Goal: Task Accomplishment & Management: Complete application form

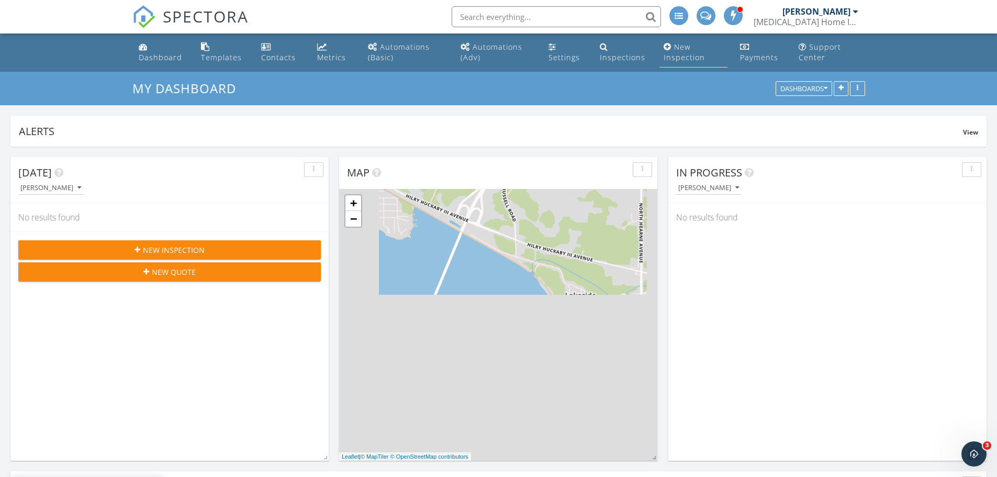
click at [680, 52] on div "New Inspection" at bounding box center [683, 52] width 41 height 20
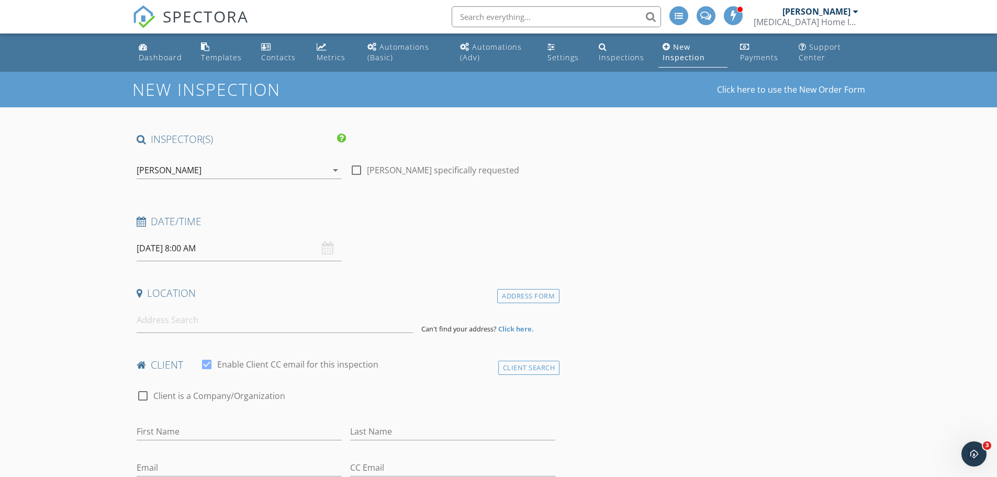
click at [326, 249] on div "09/29/2025 8:00 AM" at bounding box center [239, 248] width 205 height 26
click at [278, 243] on input "09/29/2025 8:00 AM" at bounding box center [239, 248] width 205 height 26
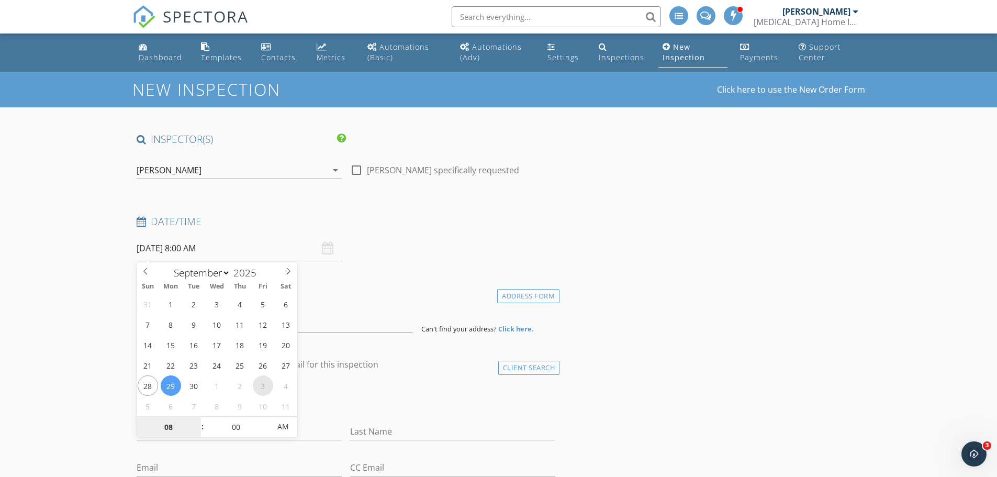
select select "9"
type input "10/03/2025 8:00 AM"
type input "09"
type input "10/03/2025 9:00 AM"
click at [196, 420] on span at bounding box center [197, 422] width 7 height 10
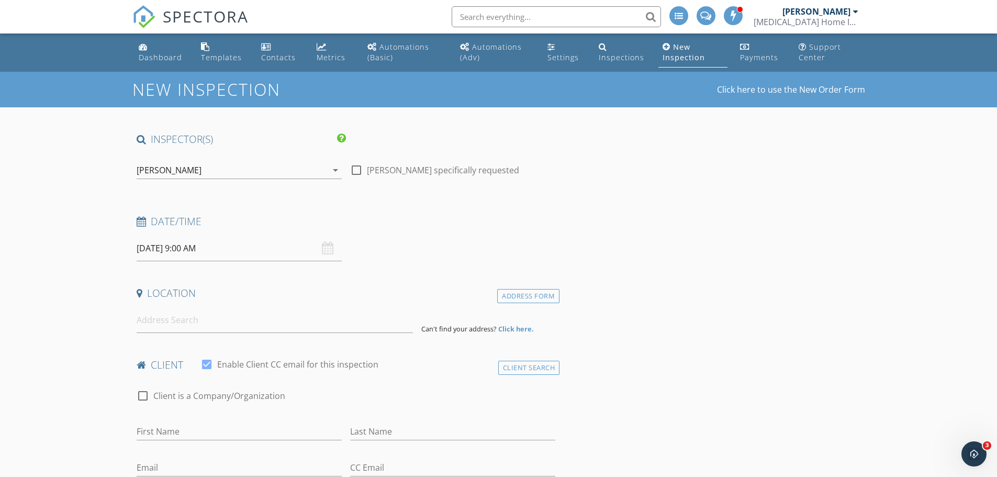
click at [255, 325] on input at bounding box center [275, 320] width 276 height 26
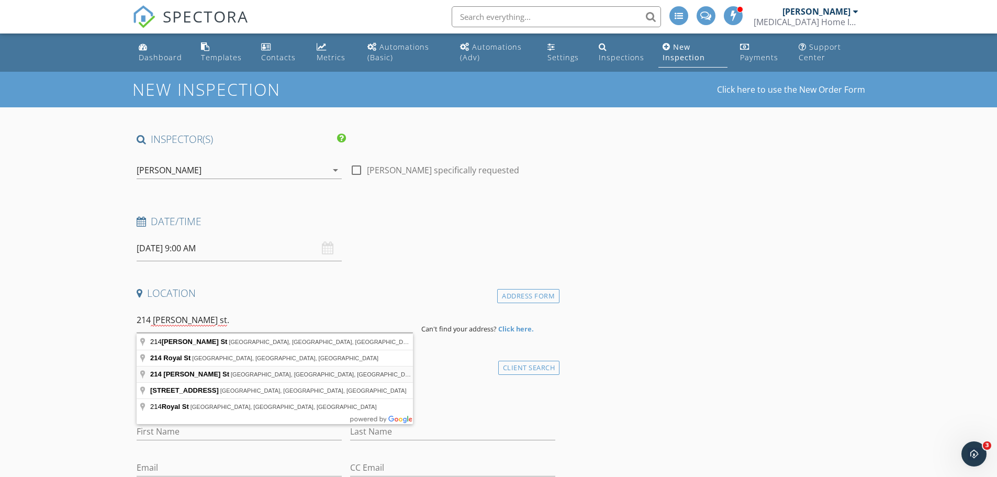
type input "214 Roy St, Minden, LA, USA"
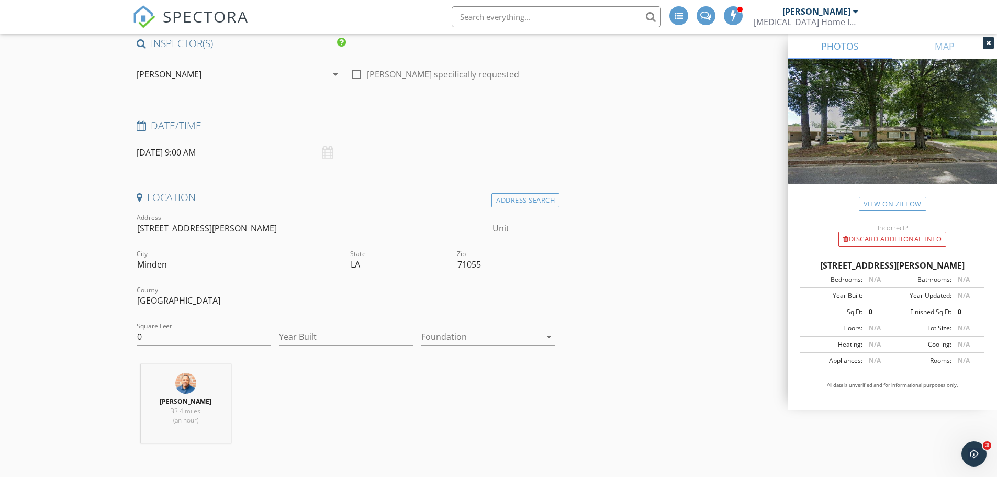
scroll to position [157, 0]
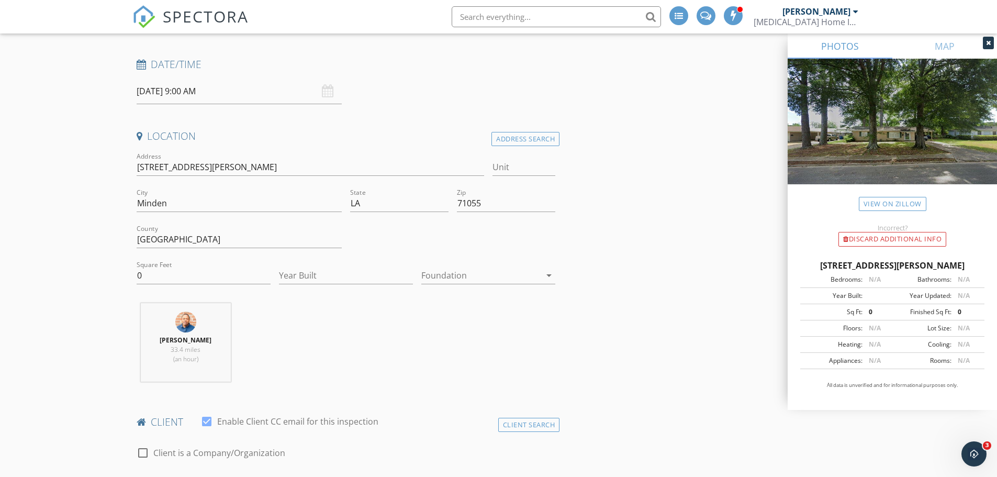
click at [475, 273] on div at bounding box center [480, 275] width 119 height 17
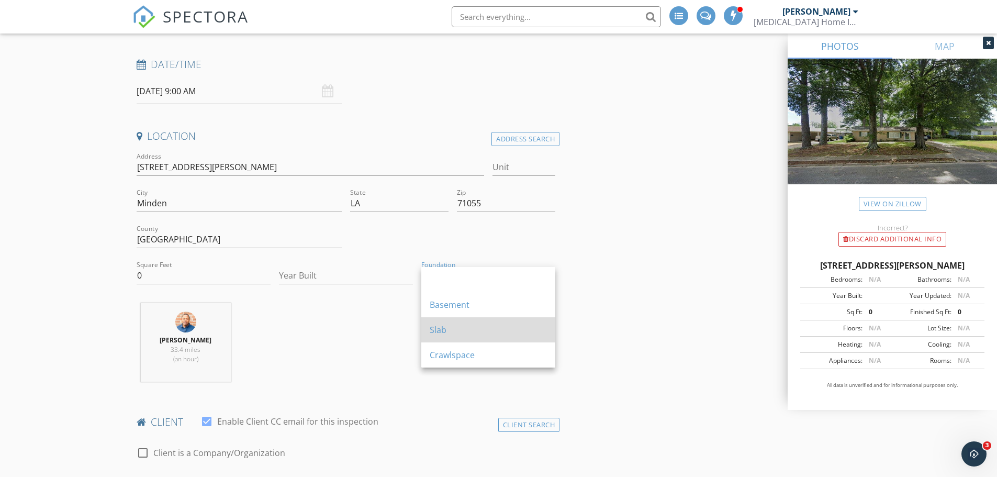
click at [457, 331] on div "Slab" at bounding box center [488, 329] width 117 height 13
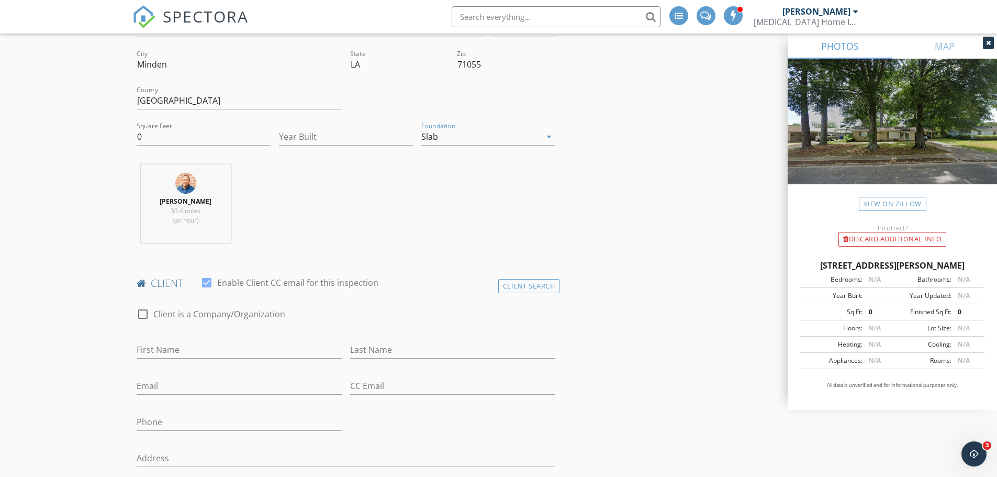
scroll to position [314, 0]
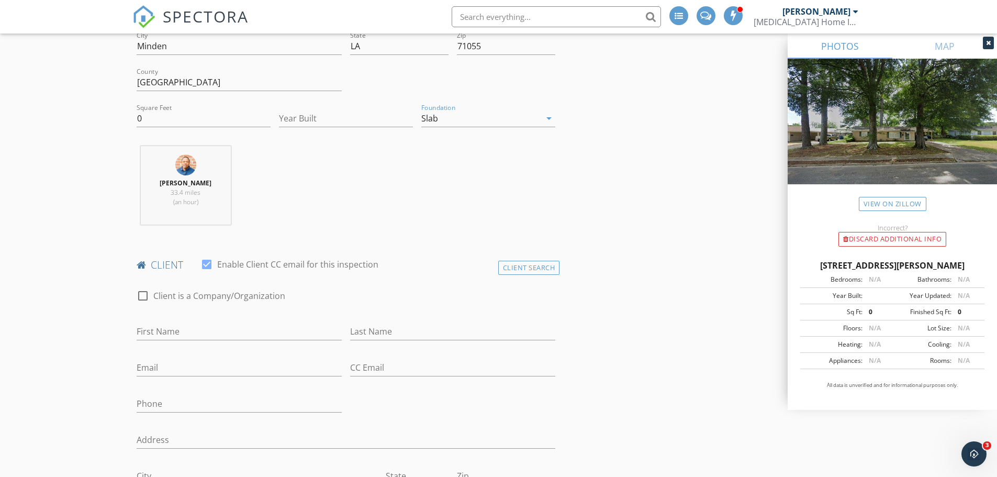
click at [195, 321] on div "First Name" at bounding box center [239, 334] width 205 height 34
click at [204, 342] on div "First Name" at bounding box center [239, 337] width 205 height 28
click at [205, 335] on input "First Name" at bounding box center [239, 331] width 205 height 17
click at [205, 335] on input "La" at bounding box center [239, 331] width 205 height 17
type input "[PERSON_NAME]"
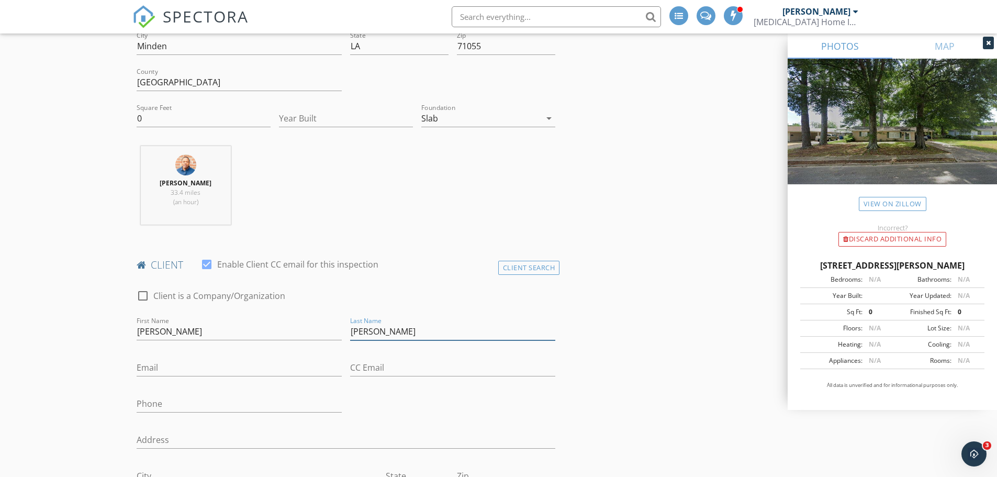
type input "[PERSON_NAME]"
click at [185, 367] on input "Email" at bounding box center [239, 367] width 205 height 17
type input "keshiahuey6@gmail.com"
click at [173, 404] on input "Phone" at bounding box center [239, 403] width 205 height 17
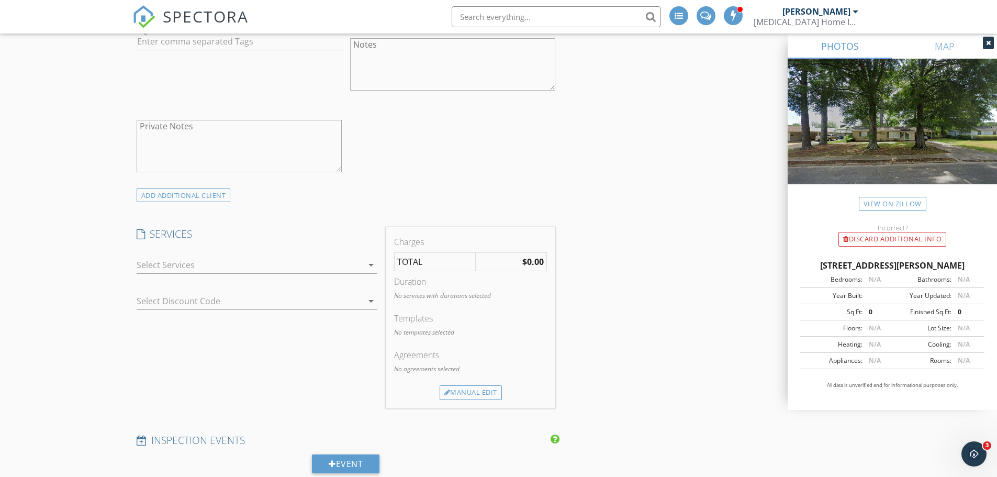
scroll to position [785, 0]
type input "318-510-3536`1"
click at [318, 265] on div at bounding box center [250, 264] width 226 height 17
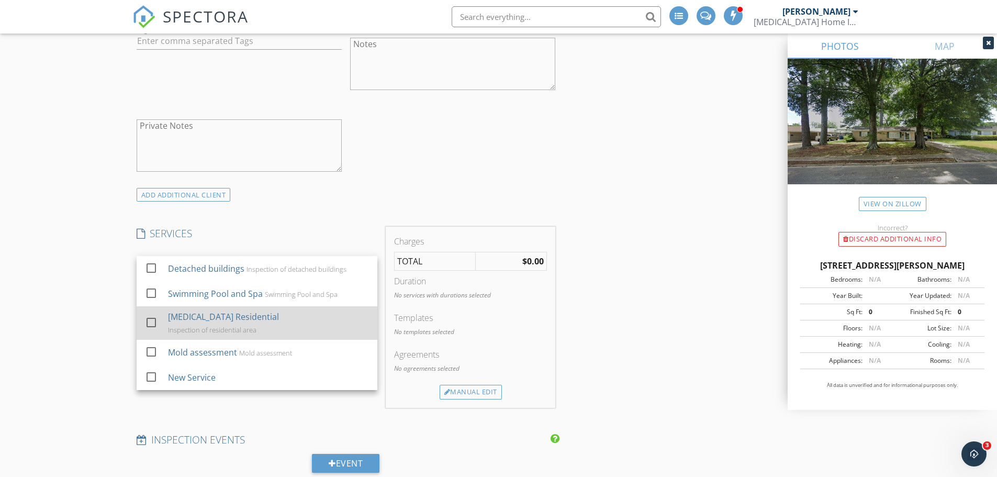
click at [221, 320] on div "HMS Residential" at bounding box center [222, 316] width 111 height 13
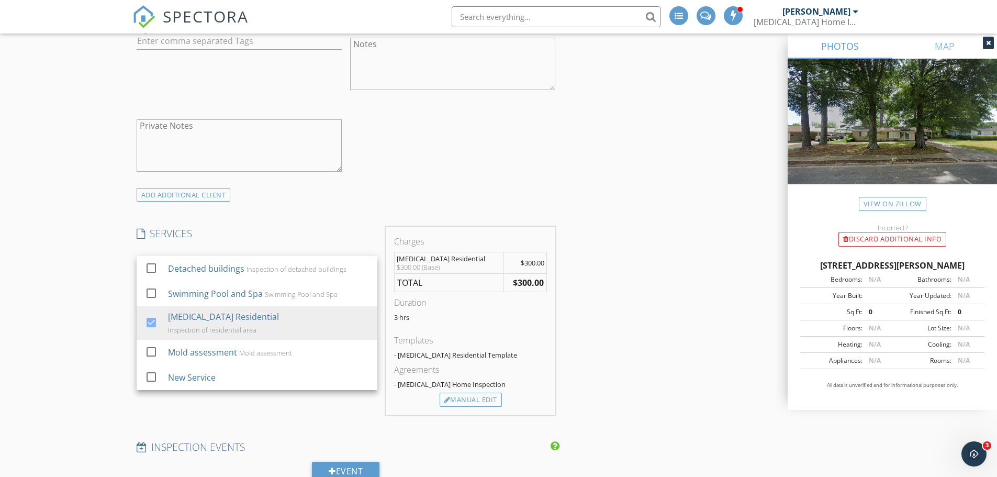
click at [599, 312] on div "INSPECTOR(S) check_box DAVID W HARRIS PRIMARY DAVID W HARRIS arrow_drop_down ch…" at bounding box center [498, 395] width 733 height 2096
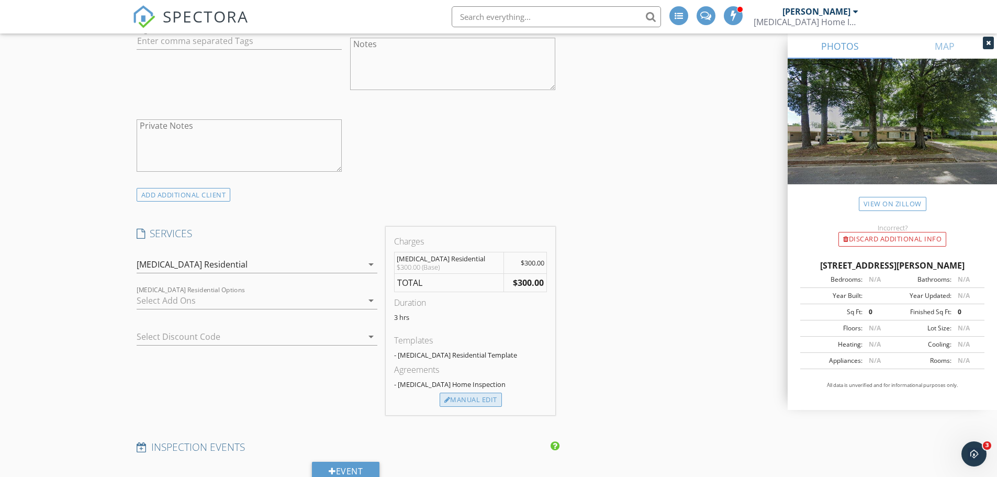
click at [477, 400] on div "Manual Edit" at bounding box center [471, 399] width 62 height 15
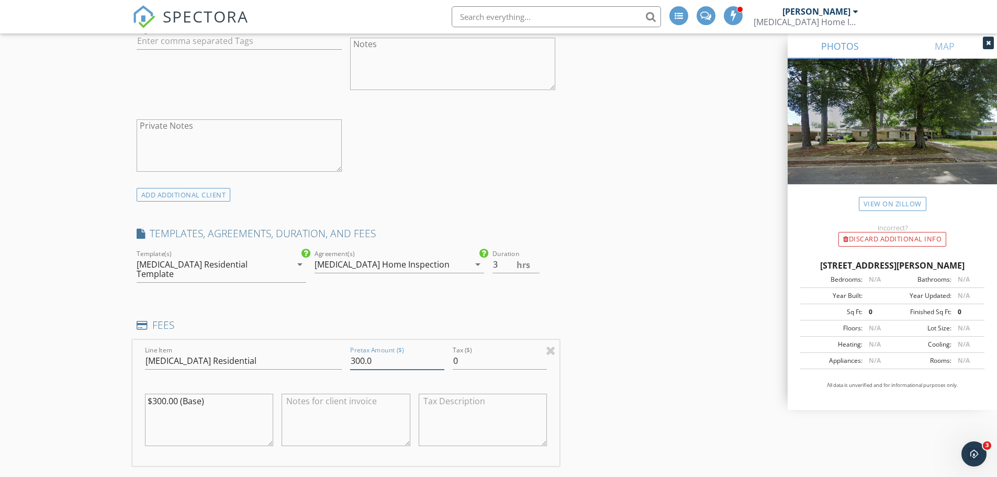
click at [365, 352] on input "300.0" at bounding box center [397, 360] width 94 height 17
type input "325.0"
click at [615, 353] on div "INSPECTOR(S) check_box DAVID W HARRIS PRIMARY DAVID W HARRIS arrow_drop_down ch…" at bounding box center [498, 453] width 733 height 2212
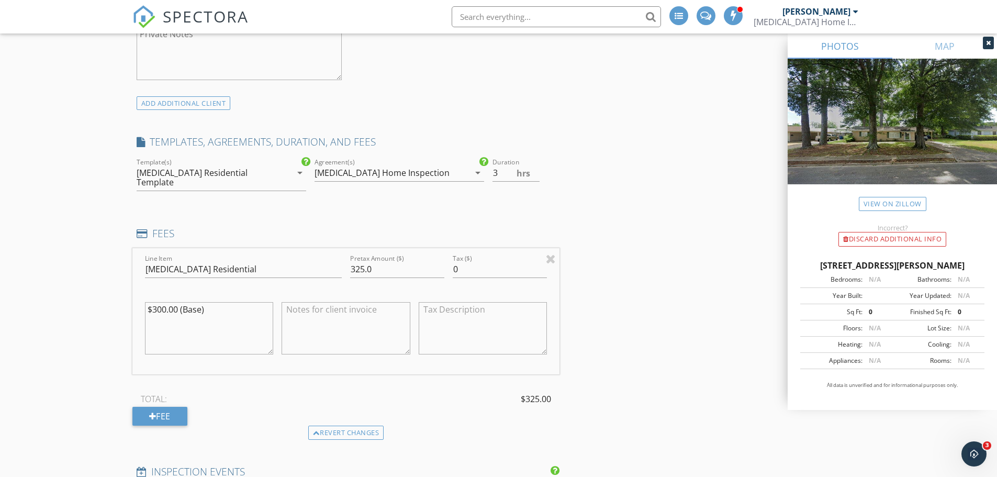
scroll to position [942, 0]
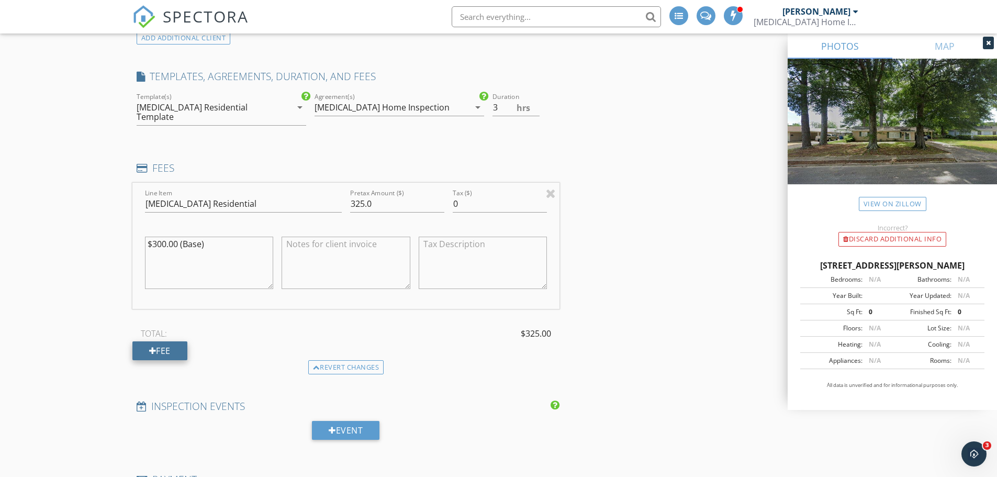
click at [174, 341] on div "Fee" at bounding box center [159, 350] width 55 height 19
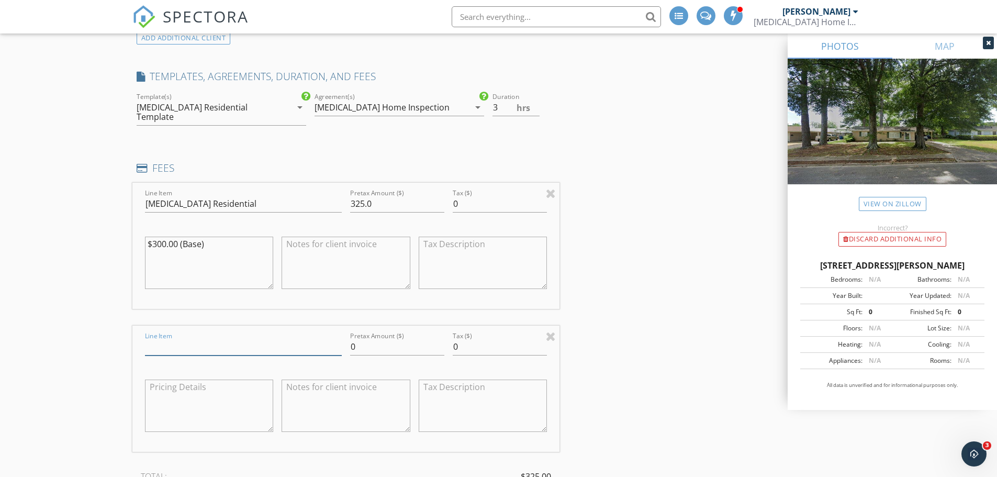
click at [198, 343] on input "Line Item" at bounding box center [243, 346] width 197 height 17
type input "Travel"
click at [396, 339] on input "0" at bounding box center [397, 346] width 94 height 17
type input "0"
type input "50.00"
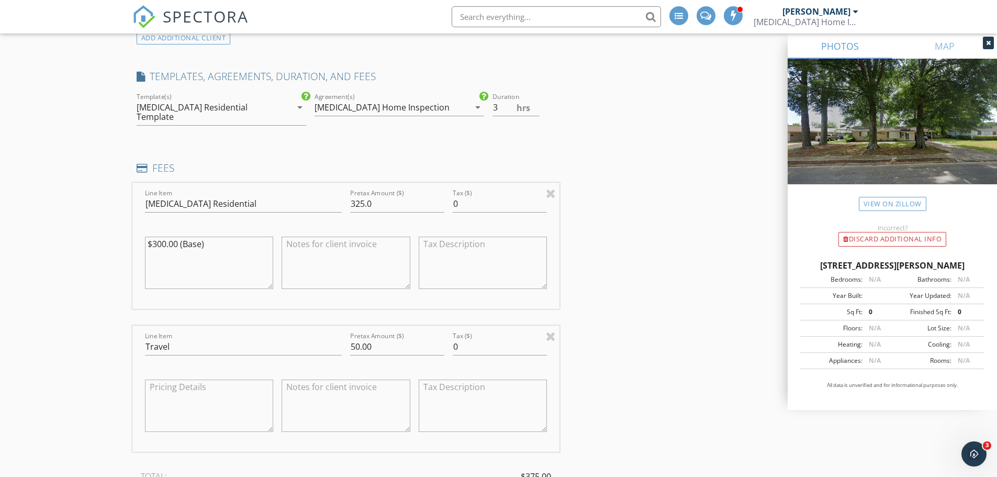
click at [591, 348] on div "INSPECTOR(S) check_box DAVID W HARRIS PRIMARY DAVID W HARRIS arrow_drop_down ch…" at bounding box center [498, 368] width 733 height 2355
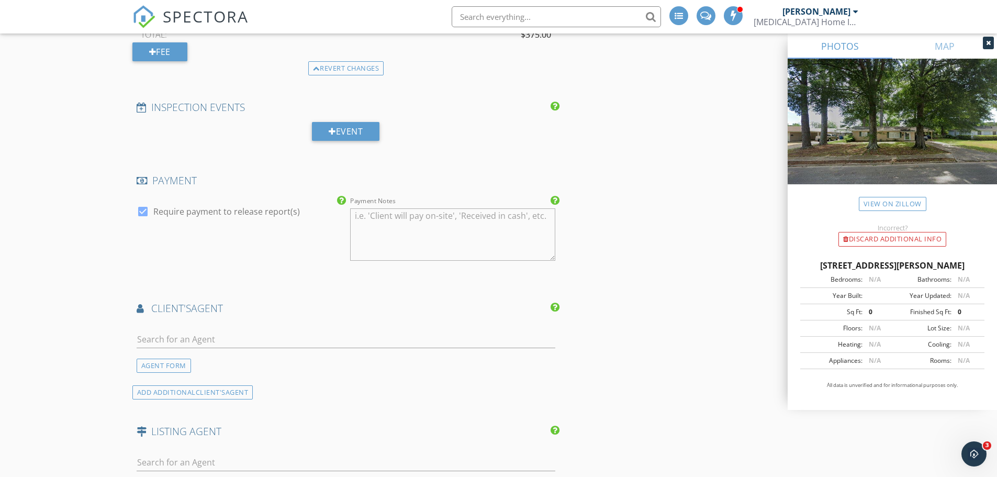
scroll to position [1465, 0]
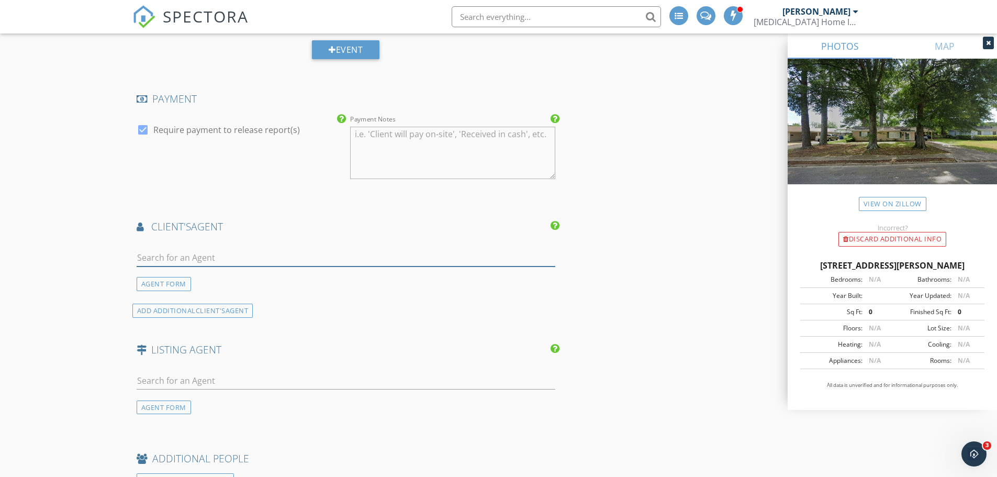
click at [206, 249] on input "text" at bounding box center [346, 257] width 419 height 17
type input "ber"
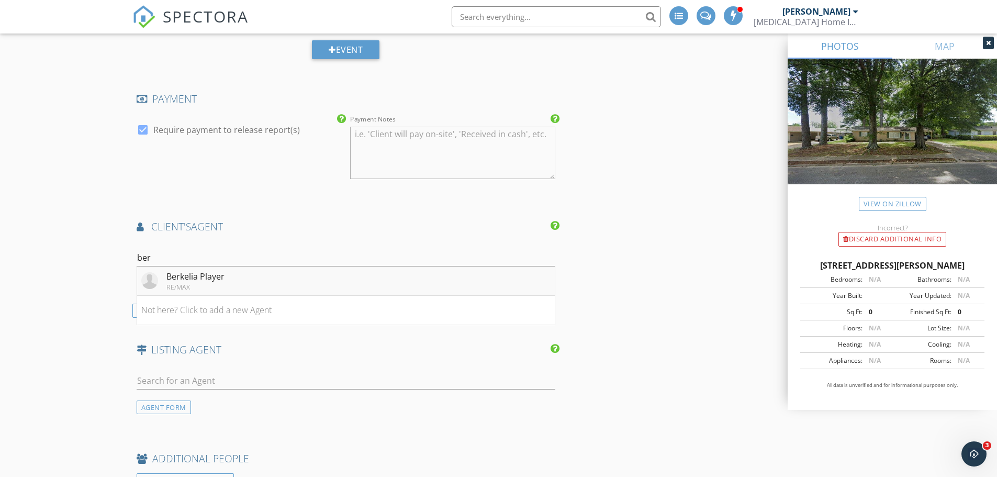
click at [204, 270] on div "Berkelia Player" at bounding box center [195, 276] width 58 height 13
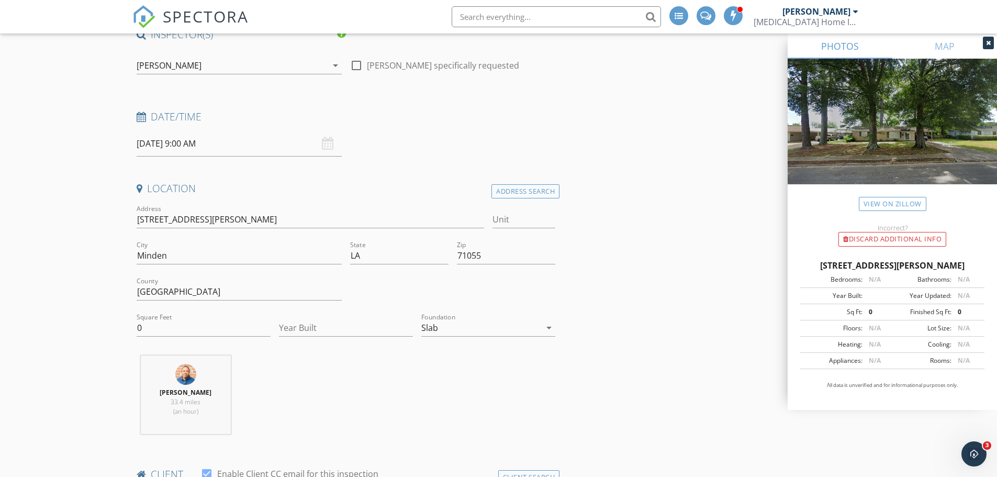
scroll to position [52, 0]
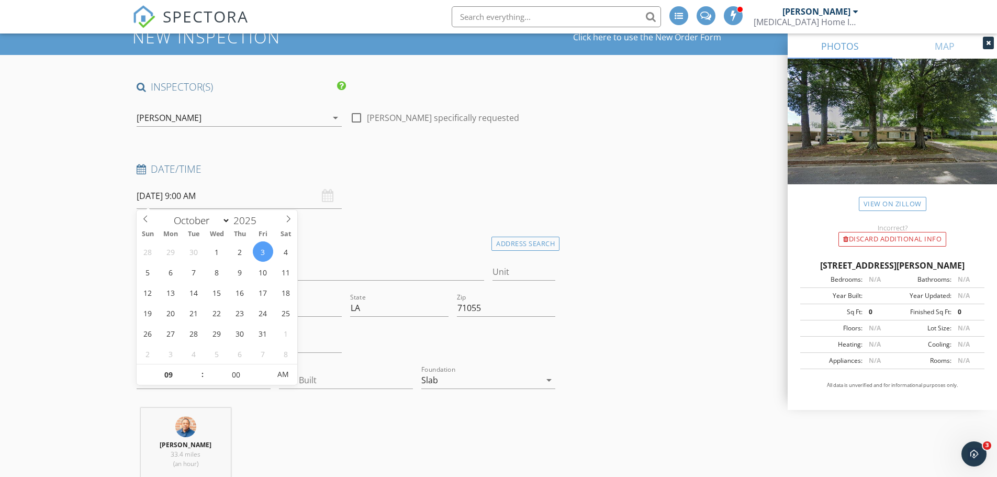
click at [230, 198] on input "10/03/2025 9:00 AM" at bounding box center [239, 196] width 205 height 26
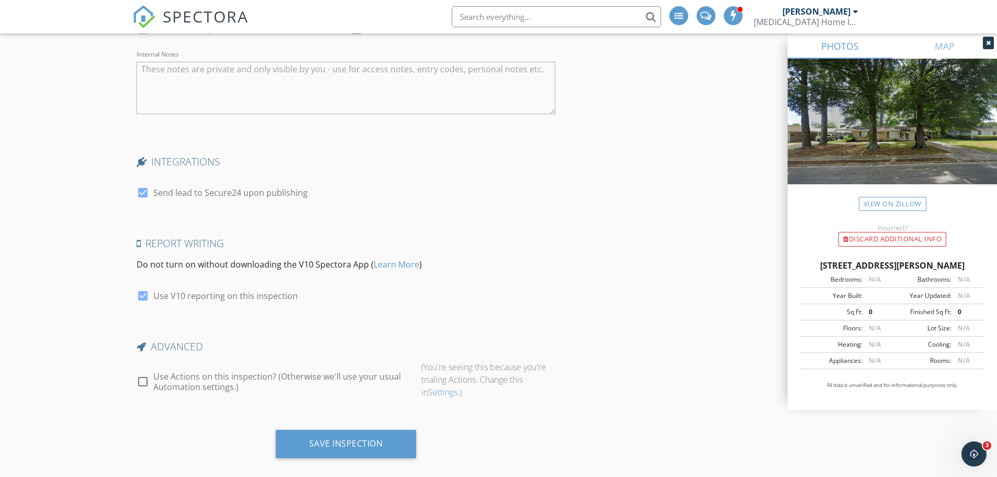
scroll to position [2298, 0]
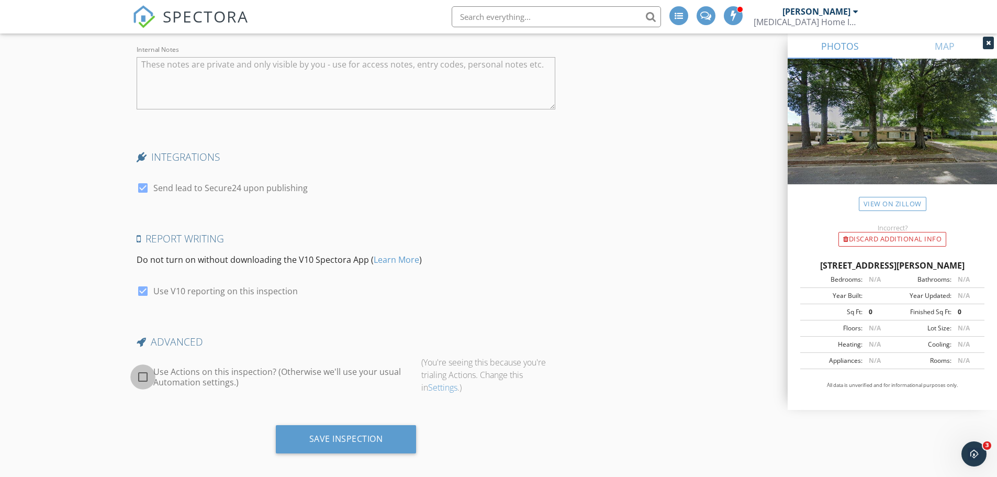
click at [140, 368] on div at bounding box center [143, 377] width 18 height 18
checkbox input "true"
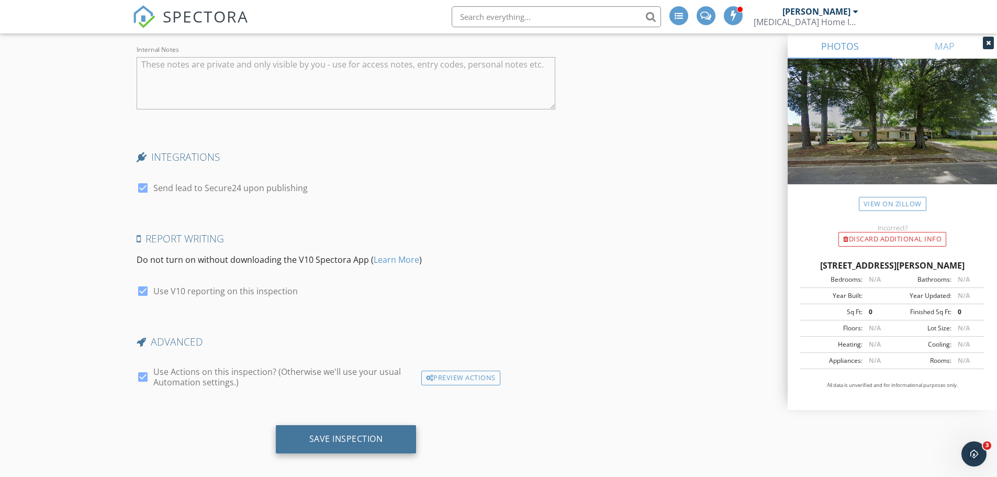
click at [329, 433] on div "Save Inspection" at bounding box center [346, 438] width 74 height 10
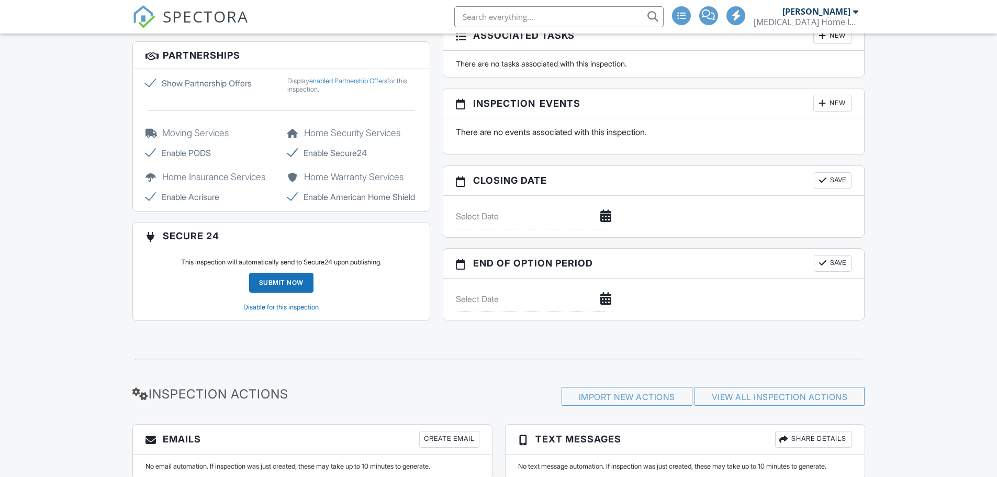
scroll to position [934, 0]
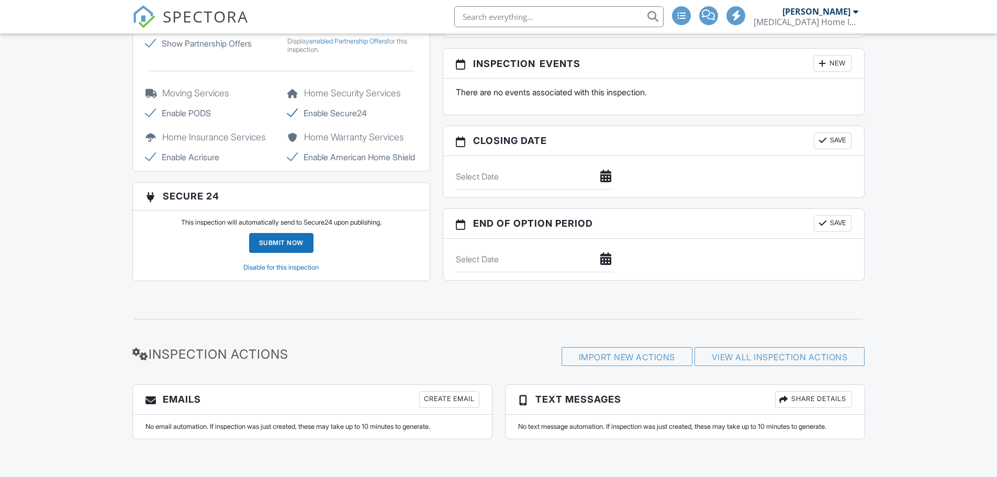
click at [453, 402] on div "Create Email" at bounding box center [449, 399] width 60 height 17
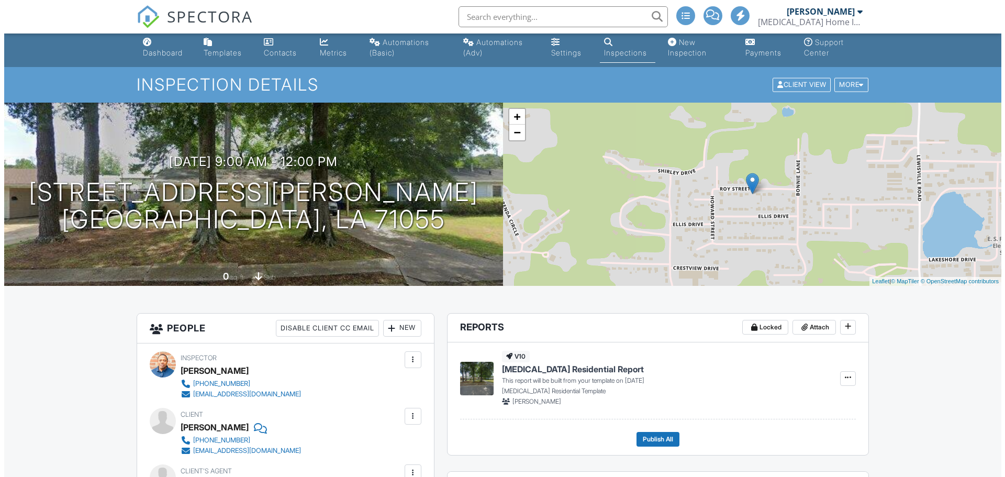
scroll to position [0, 0]
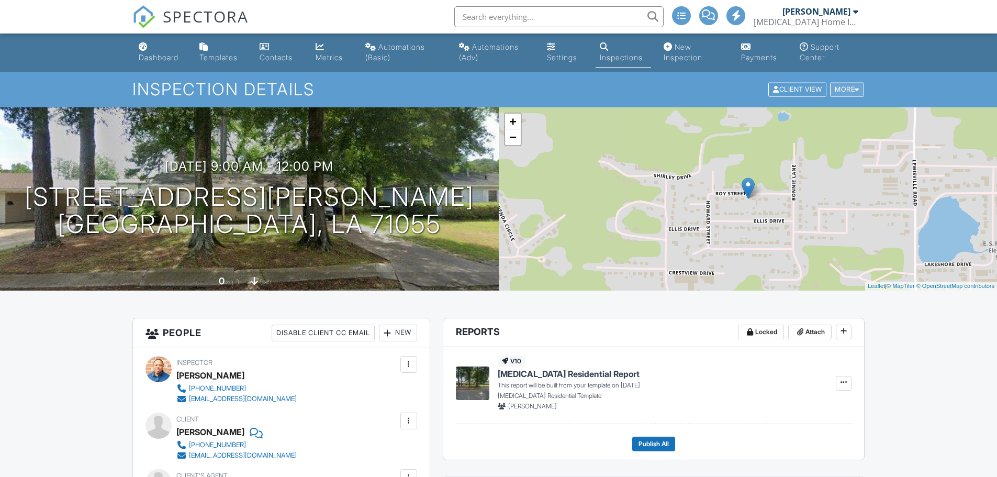
click at [844, 88] on div "More" at bounding box center [847, 90] width 34 height 14
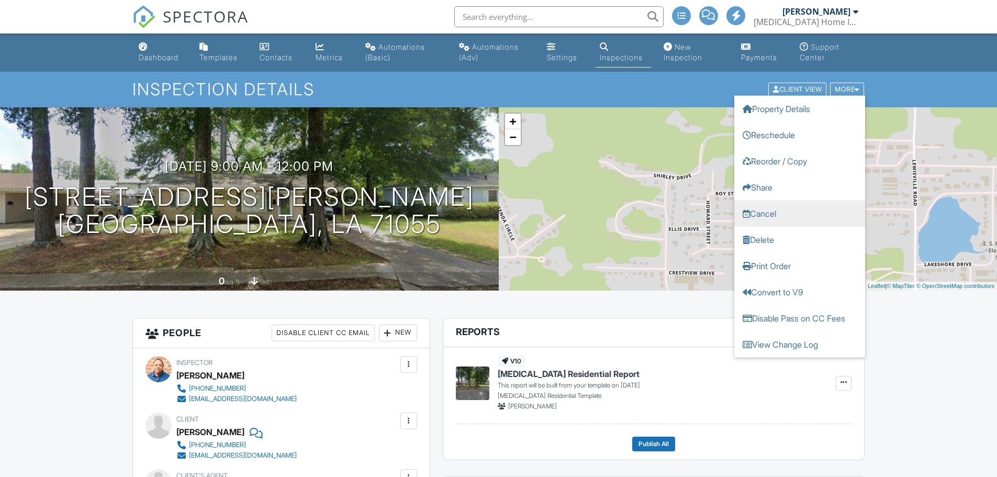
click at [761, 212] on link "Cancel" at bounding box center [799, 213] width 131 height 26
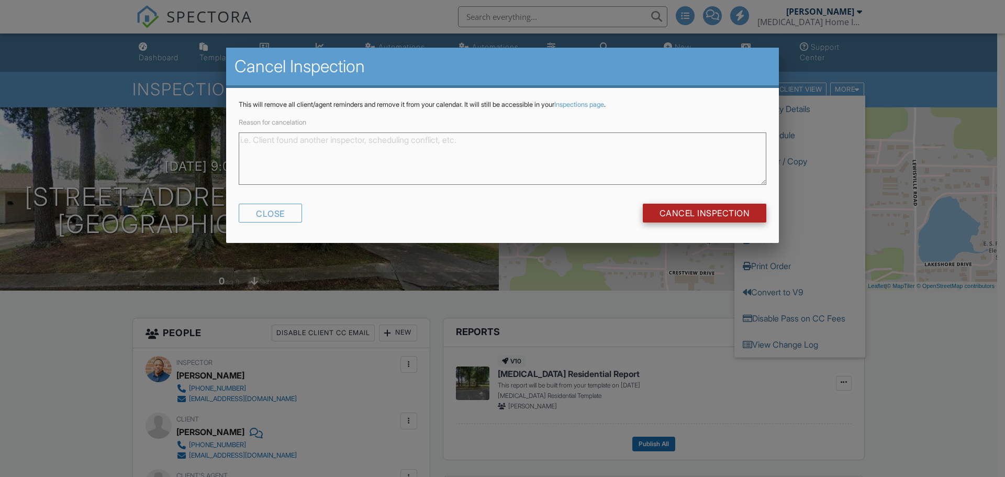
click at [730, 218] on input "Cancel Inspection" at bounding box center [705, 213] width 124 height 19
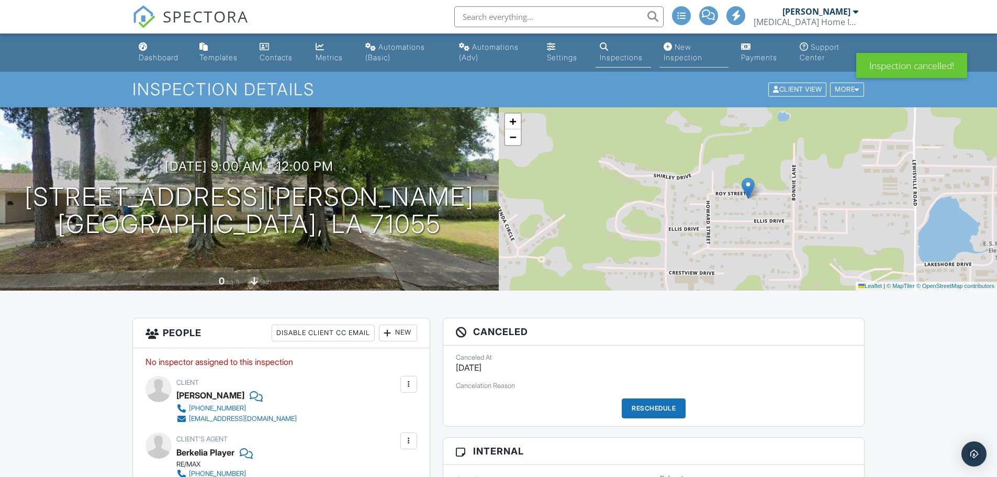
click at [676, 58] on div "New Inspection" at bounding box center [682, 51] width 39 height 19
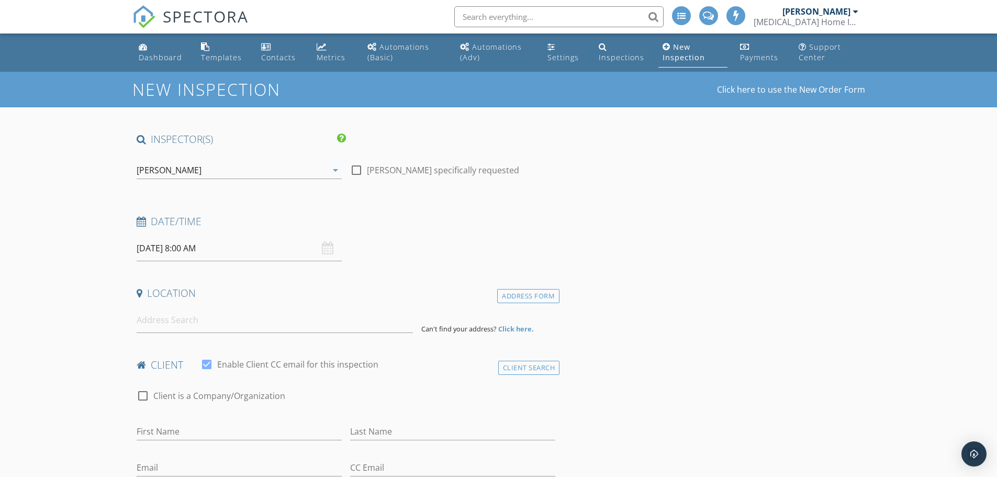
click at [297, 178] on input "text" at bounding box center [265, 170] width 123 height 17
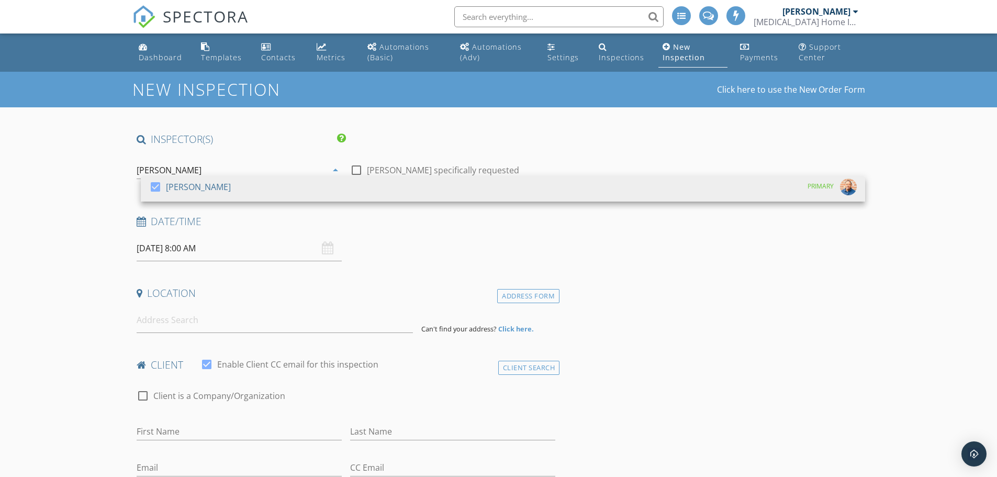
click at [329, 176] on div "arrow_drop_down" at bounding box center [335, 170] width 13 height 13
click at [288, 261] on input "09/29/2025 8:00 AM" at bounding box center [239, 248] width 205 height 26
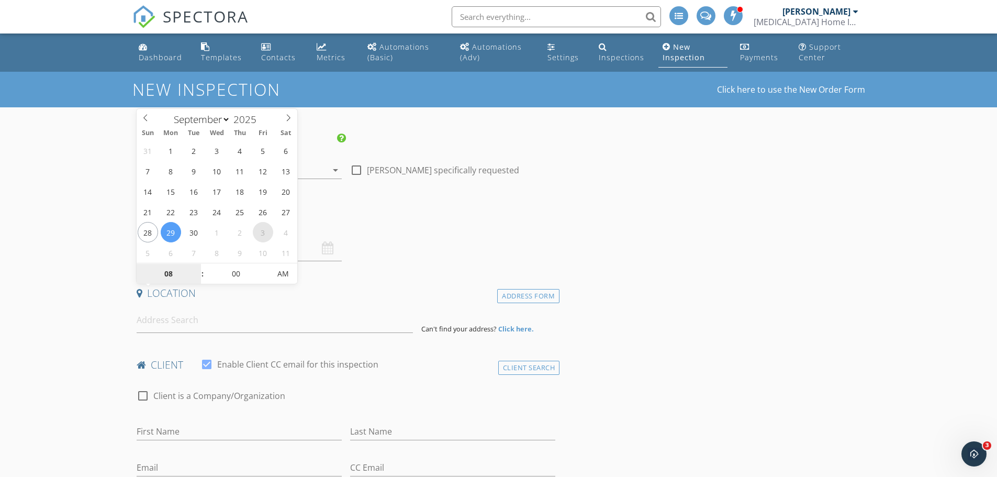
select select "9"
type input "10/03/2025 8:00 AM"
type input "09"
type input "10/03/2025 9:00 AM"
click at [198, 261] on span at bounding box center [197, 263] width 7 height 10
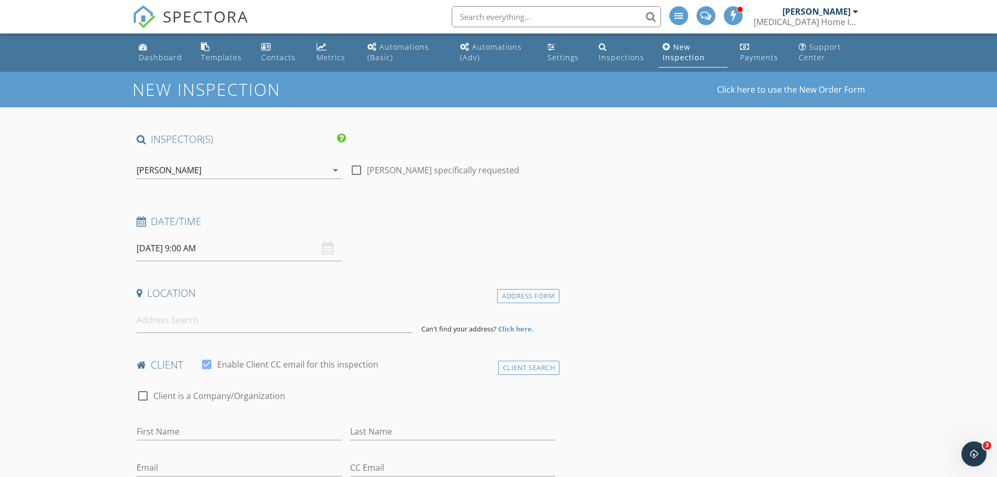
click at [276, 300] on h4 "Location" at bounding box center [346, 293] width 419 height 14
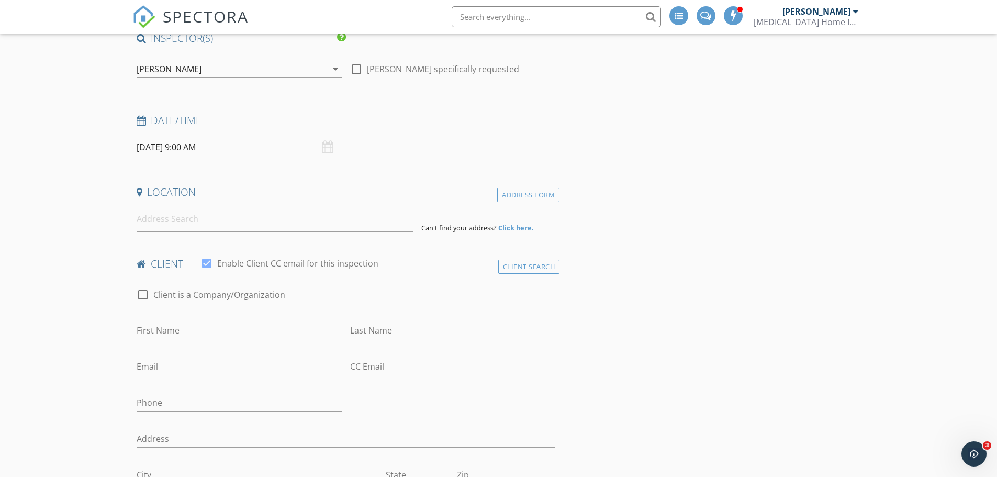
scroll to position [105, 0]
click at [284, 228] on input at bounding box center [275, 216] width 276 height 26
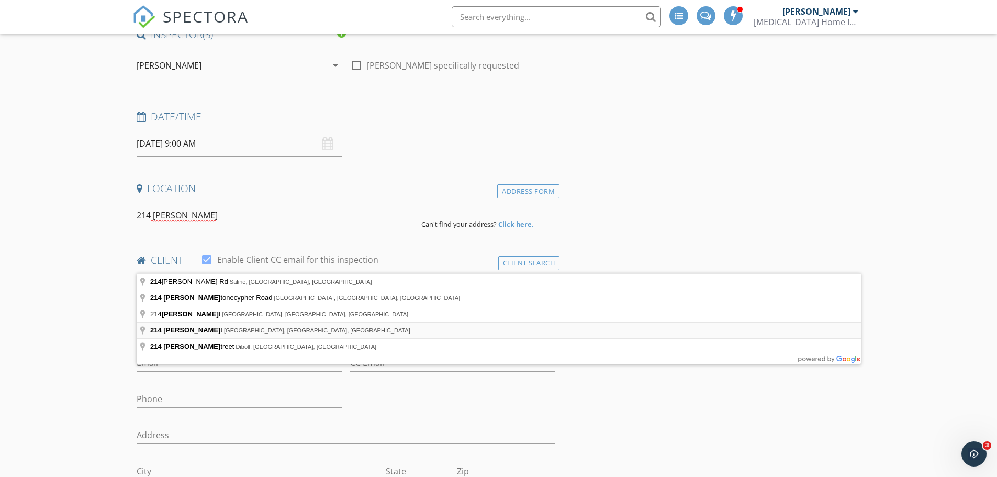
type input "214 Roy St, Minden, LA, USA"
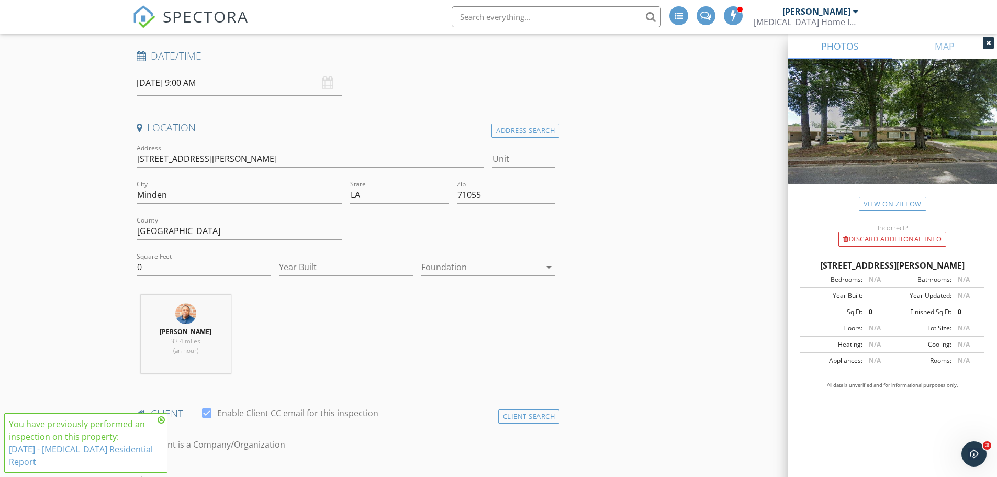
scroll to position [209, 0]
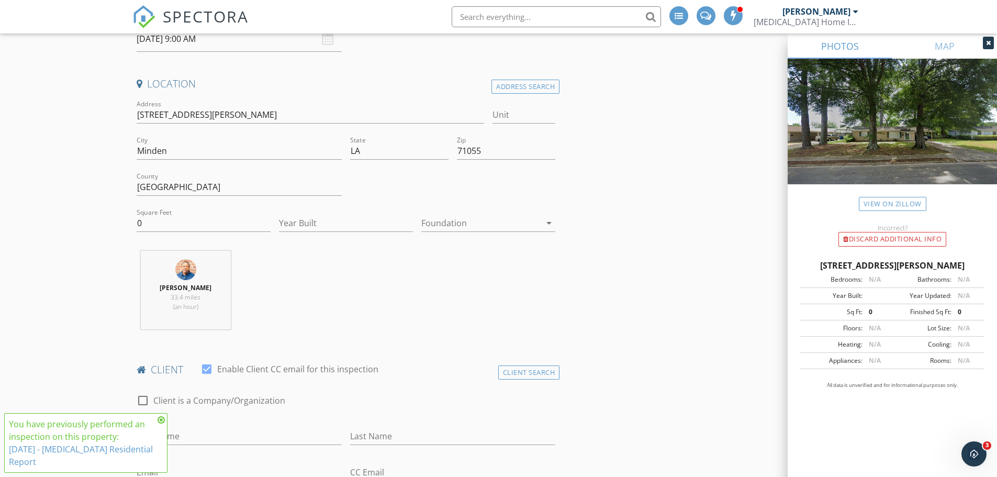
click at [125, 458] on link "10/3/2025 - HMS Residential Report" at bounding box center [81, 455] width 144 height 24
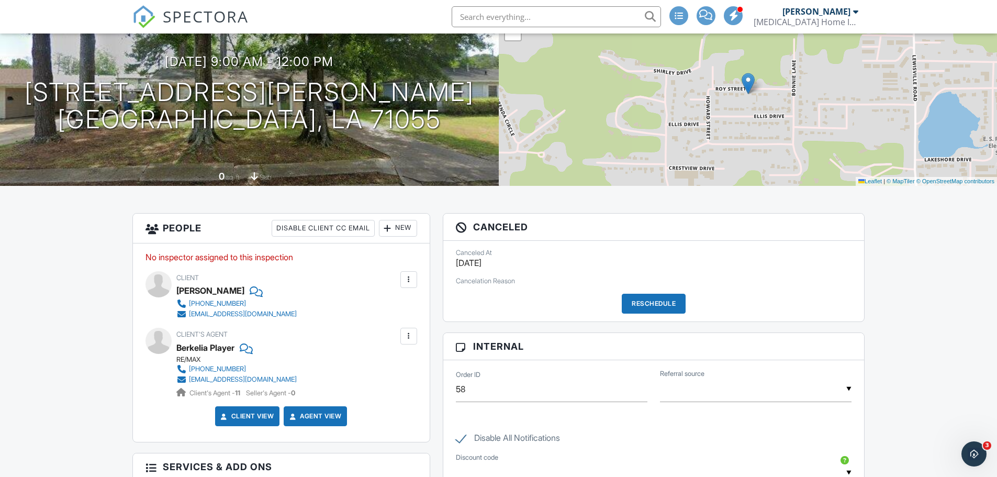
click at [646, 294] on div "Reschedule" at bounding box center [654, 304] width 64 height 20
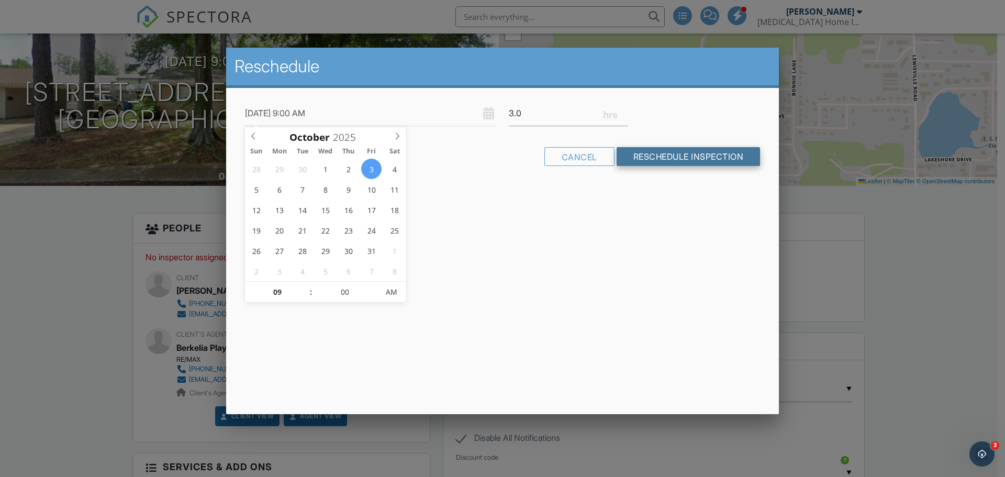
click at [691, 153] on input "Reschedule Inspection" at bounding box center [688, 156] width 144 height 19
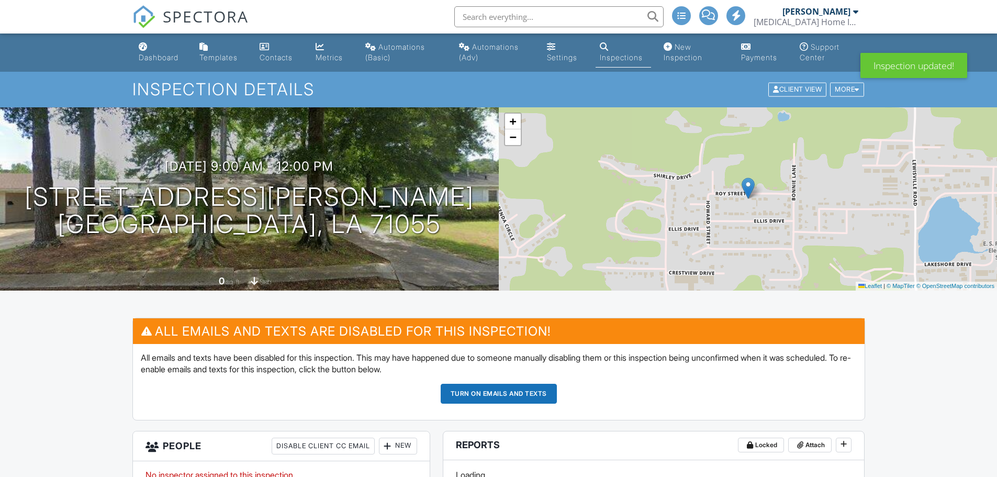
click at [519, 394] on button "Turn on emails and texts" at bounding box center [499, 394] width 116 height 20
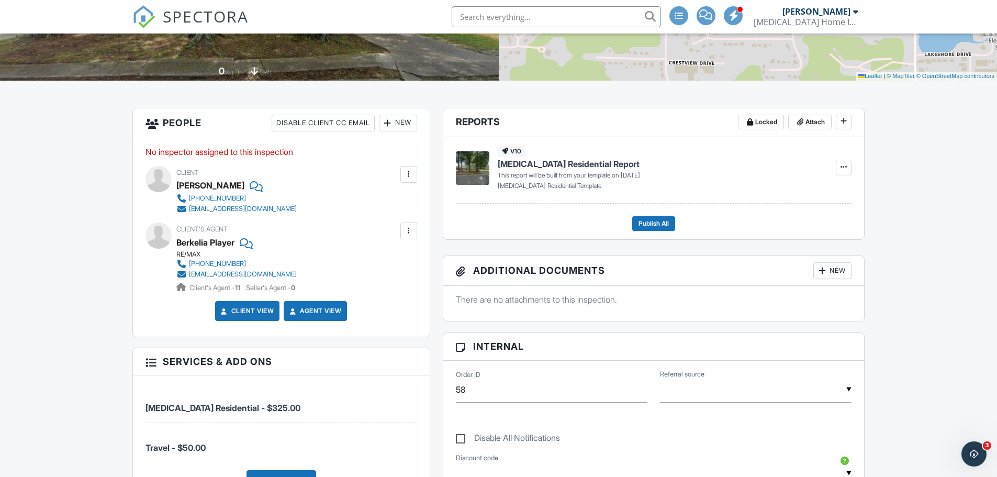
scroll to position [209, 0]
click at [410, 176] on div at bounding box center [408, 175] width 10 height 10
click at [398, 120] on div "New" at bounding box center [398, 123] width 38 height 17
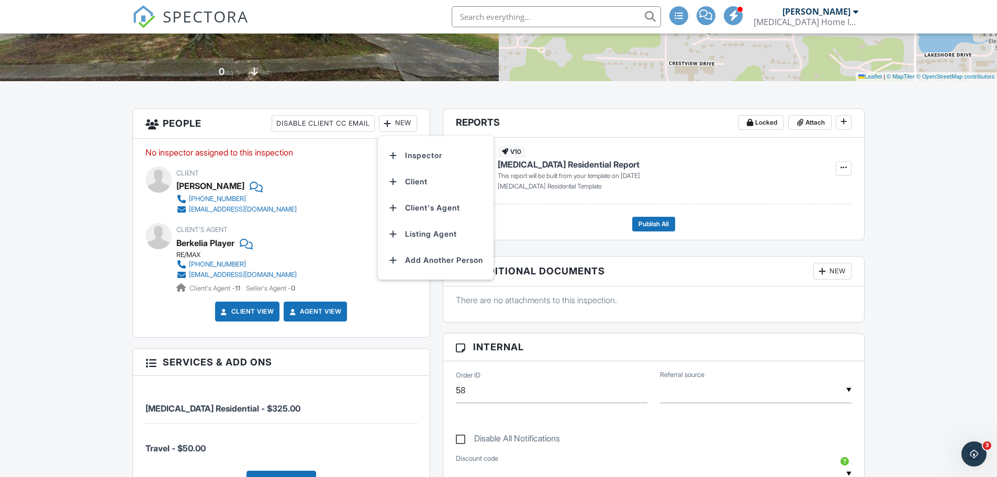
click at [319, 164] on div "No inspector assigned to this inspection Update Client First name Lakeshia Last…" at bounding box center [281, 238] width 297 height 199
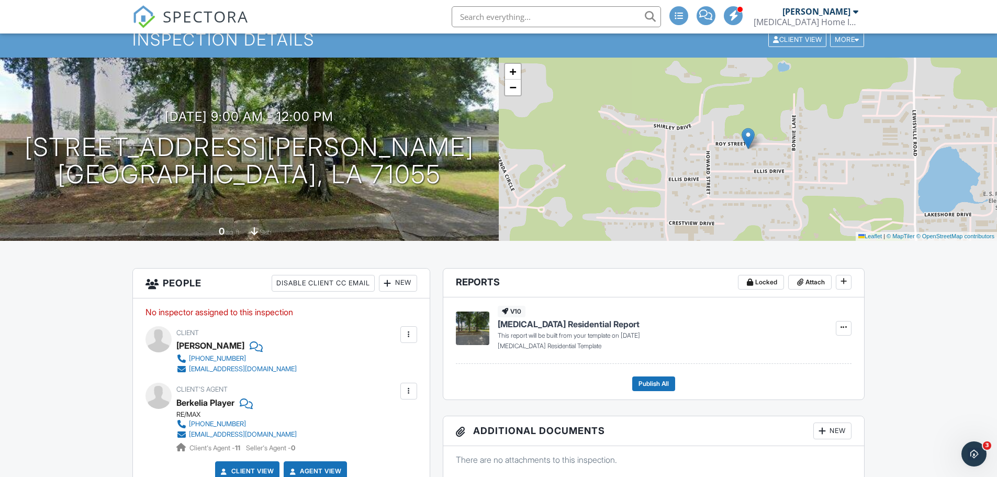
scroll to position [0, 0]
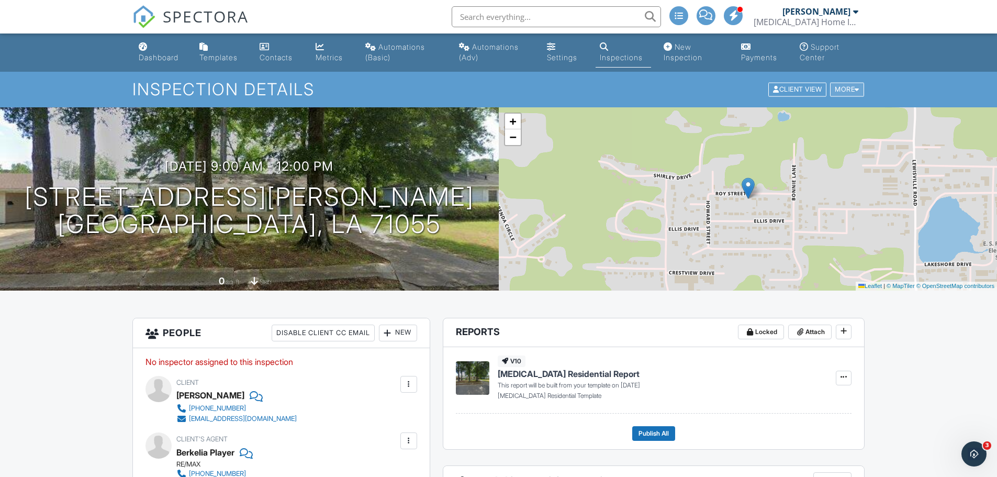
click at [848, 88] on div "More" at bounding box center [847, 90] width 34 height 14
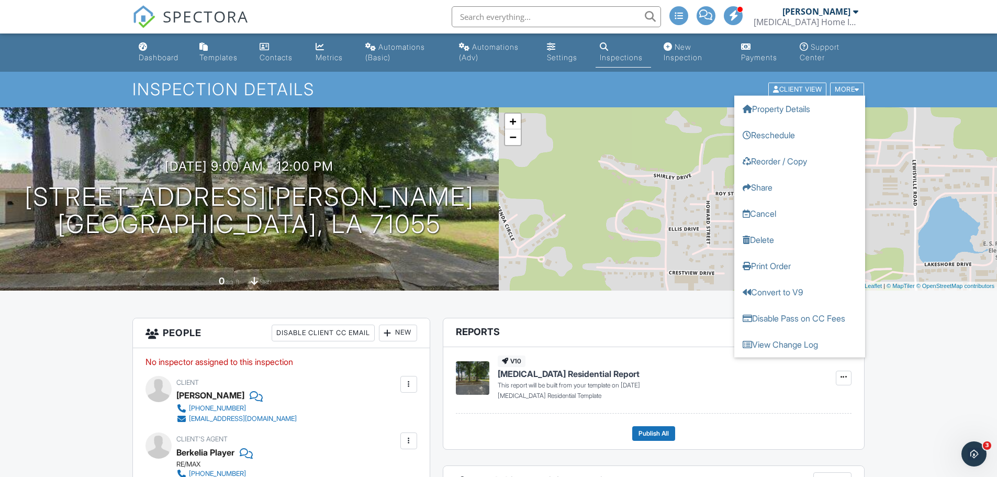
click at [364, 410] on div "Client Lakeshia Mcglothern 318-510-3536 keshiahuey6@gmail.com" at bounding box center [281, 400] width 272 height 48
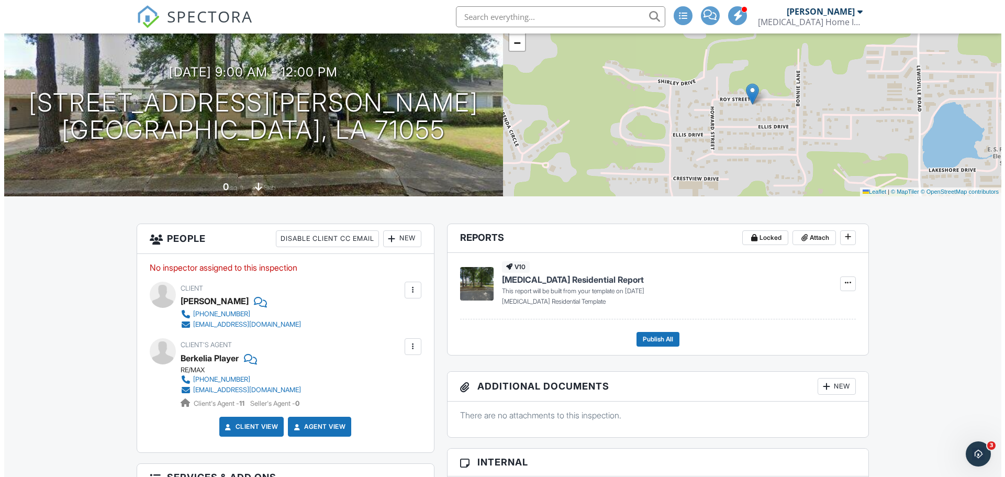
scroll to position [157, 0]
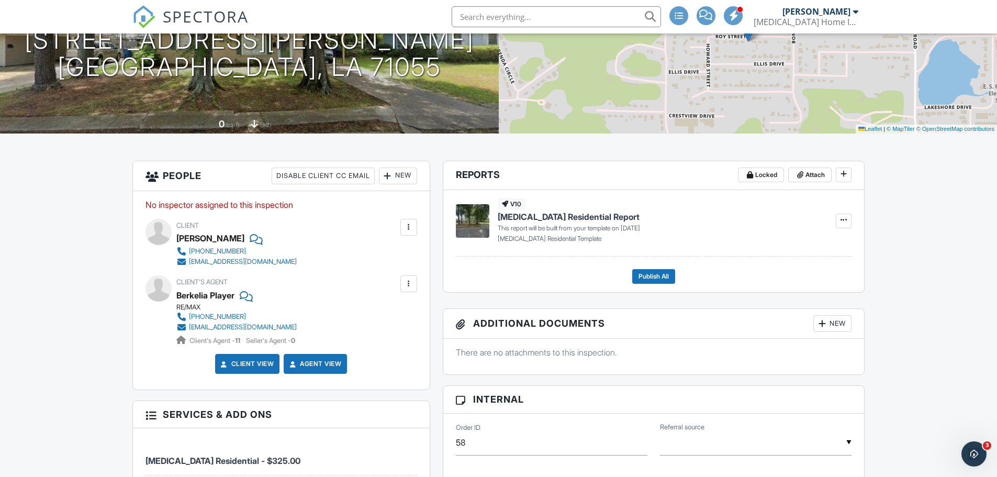
click at [396, 178] on div "New" at bounding box center [398, 175] width 38 height 17
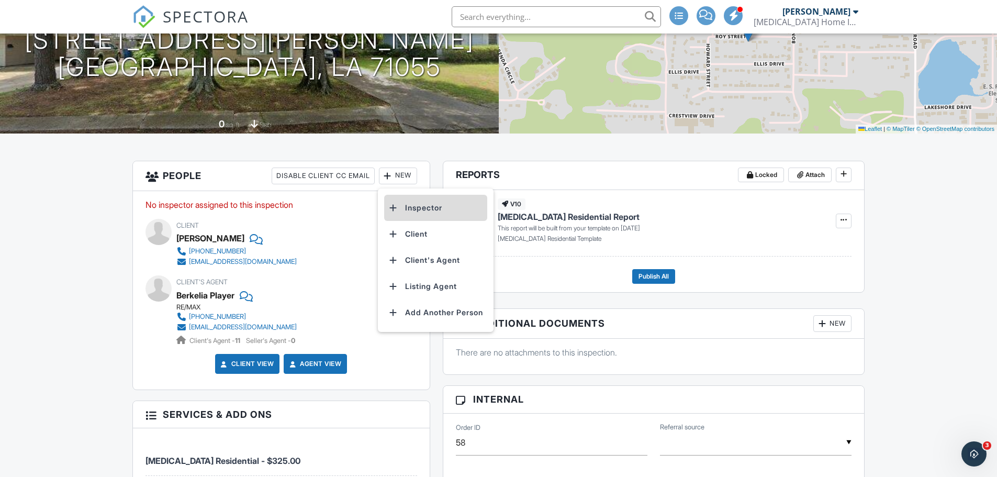
click at [421, 210] on li "Inspector" at bounding box center [435, 208] width 103 height 26
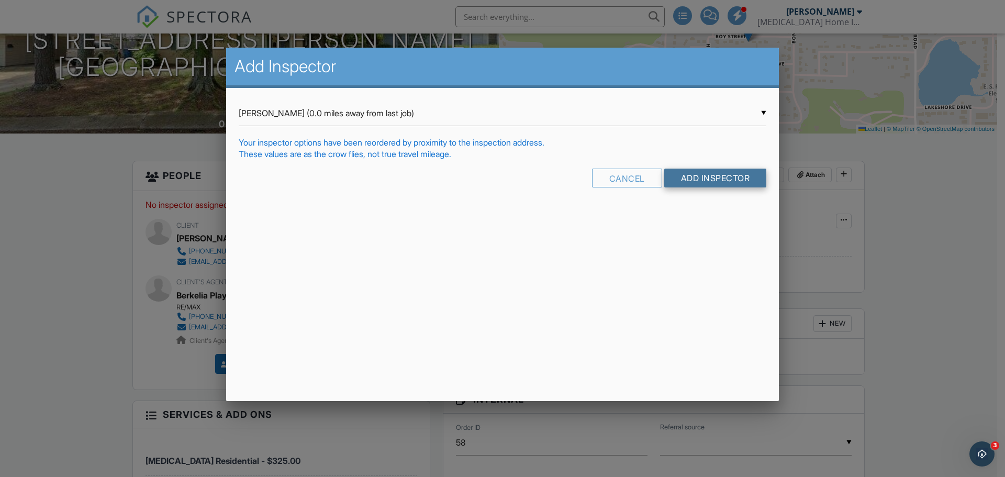
click at [723, 180] on input "Add Inspector" at bounding box center [715, 177] width 103 height 19
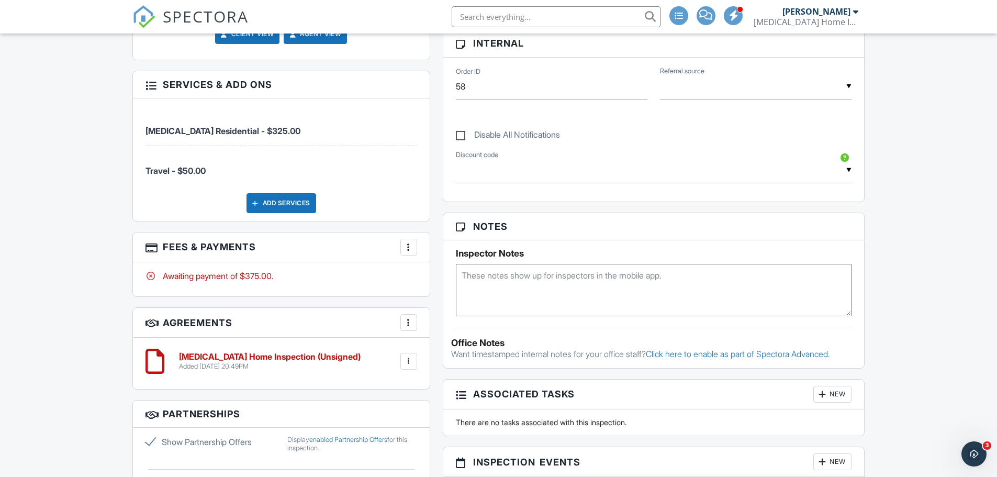
scroll to position [576, 0]
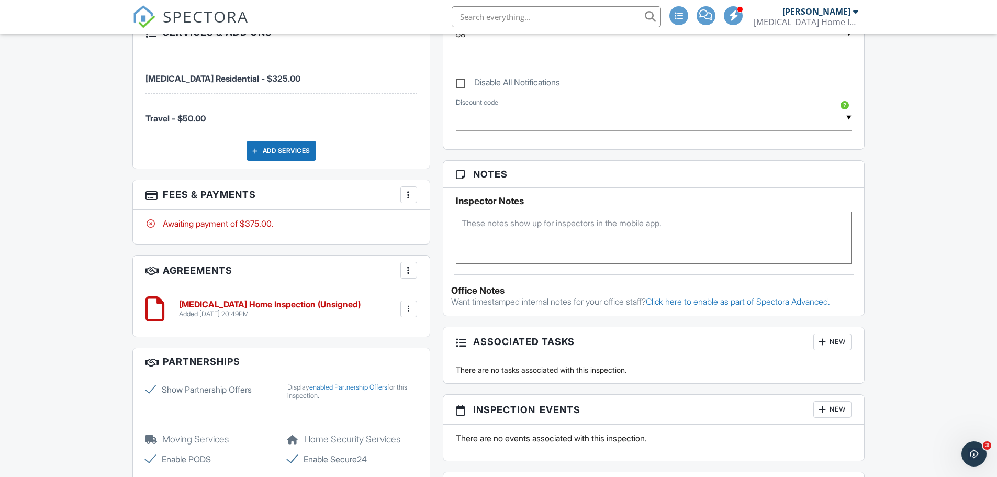
click at [266, 306] on h6 "[MEDICAL_DATA] Home Inspection (Unsigned)" at bounding box center [270, 304] width 182 height 9
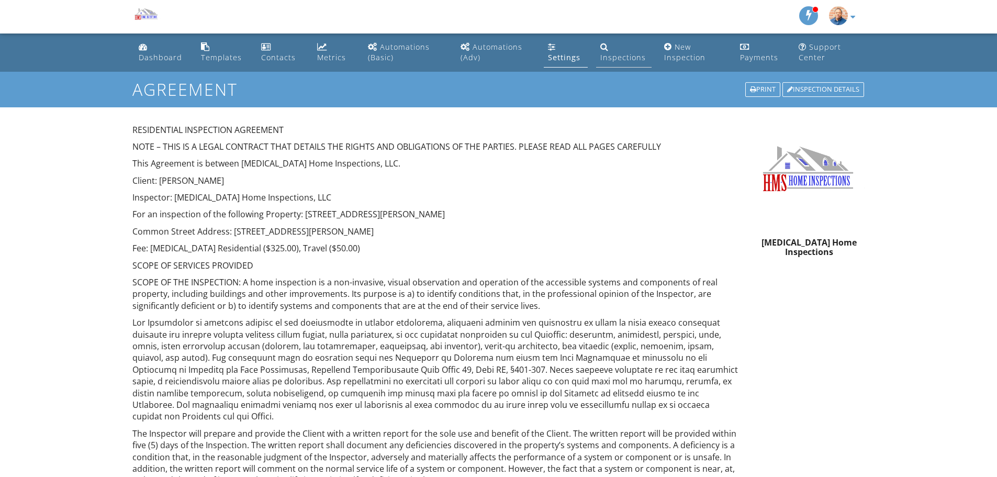
click at [616, 53] on div "Inspections" at bounding box center [623, 57] width 46 height 10
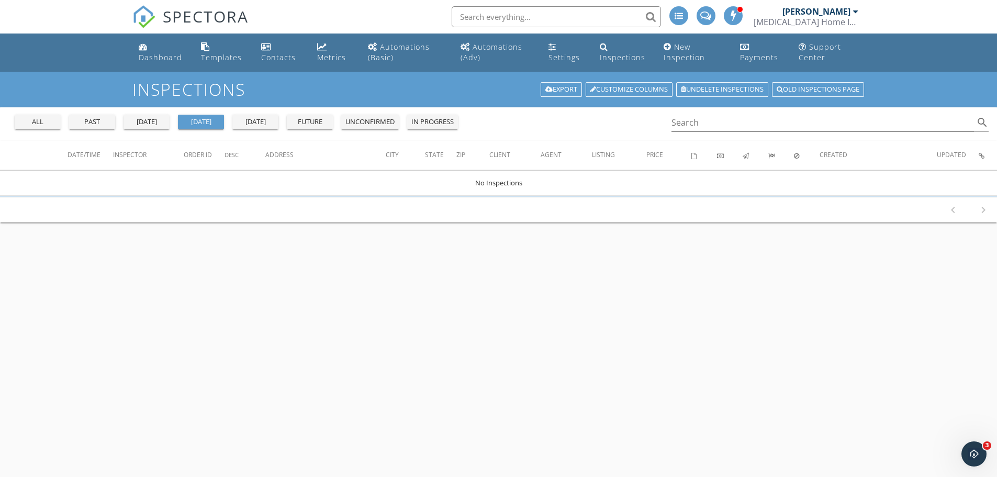
click at [317, 126] on div "future" at bounding box center [310, 122] width 38 height 10
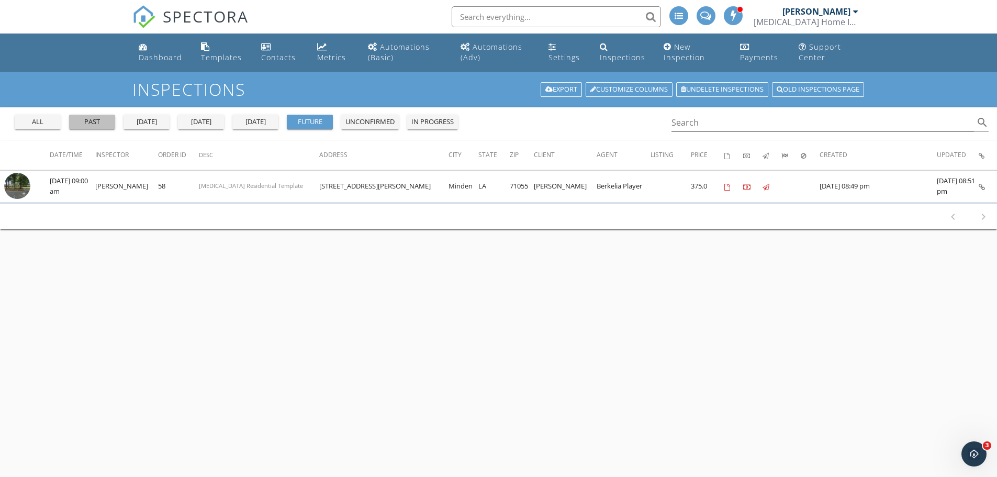
click at [80, 117] on div "past" at bounding box center [92, 122] width 38 height 10
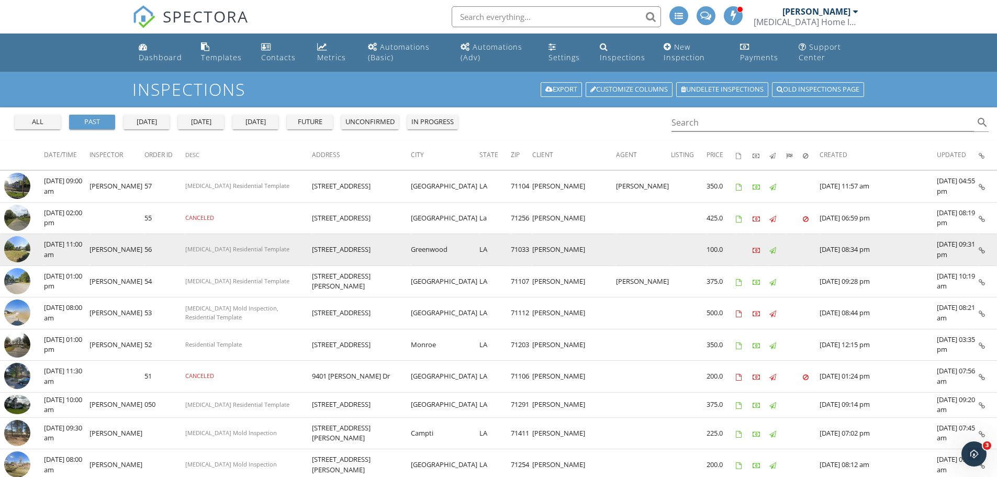
scroll to position [417, 0]
